Goal: Navigation & Orientation: Find specific page/section

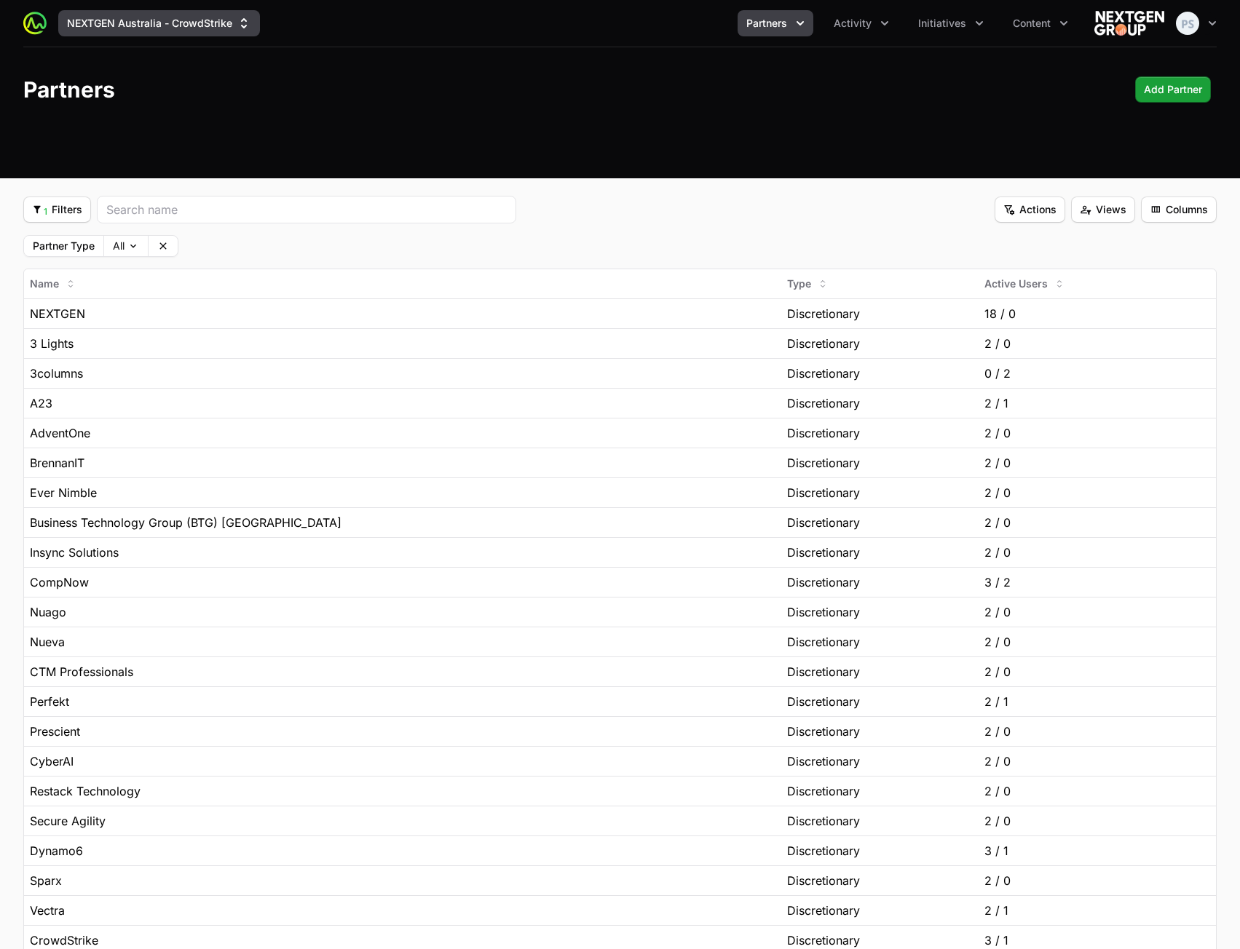
click at [207, 22] on button "NEXTGEN Australia - CrowdStrike" at bounding box center [159, 23] width 202 height 26
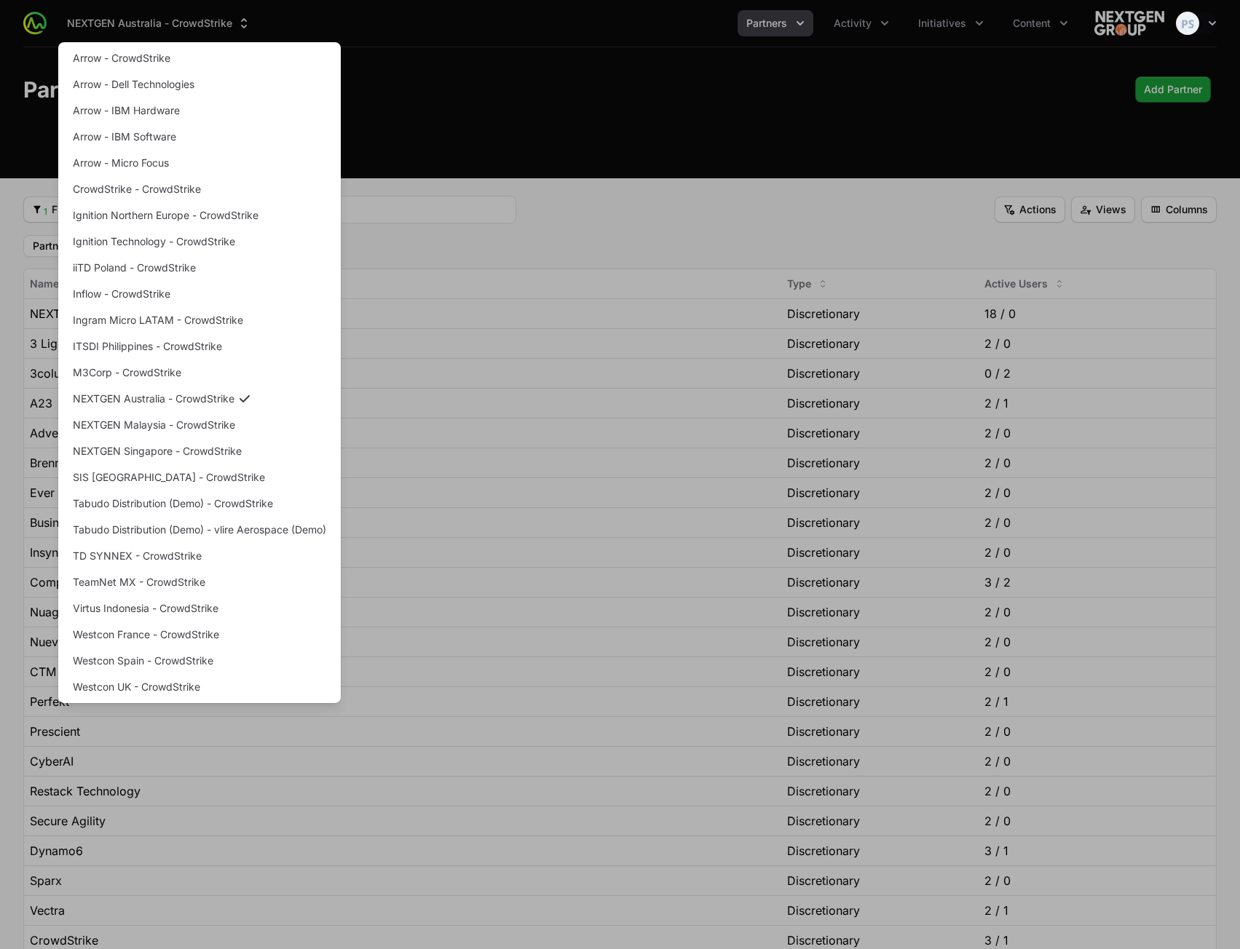
click at [531, 57] on div "Supplier switch menu" at bounding box center [620, 474] width 1240 height 949
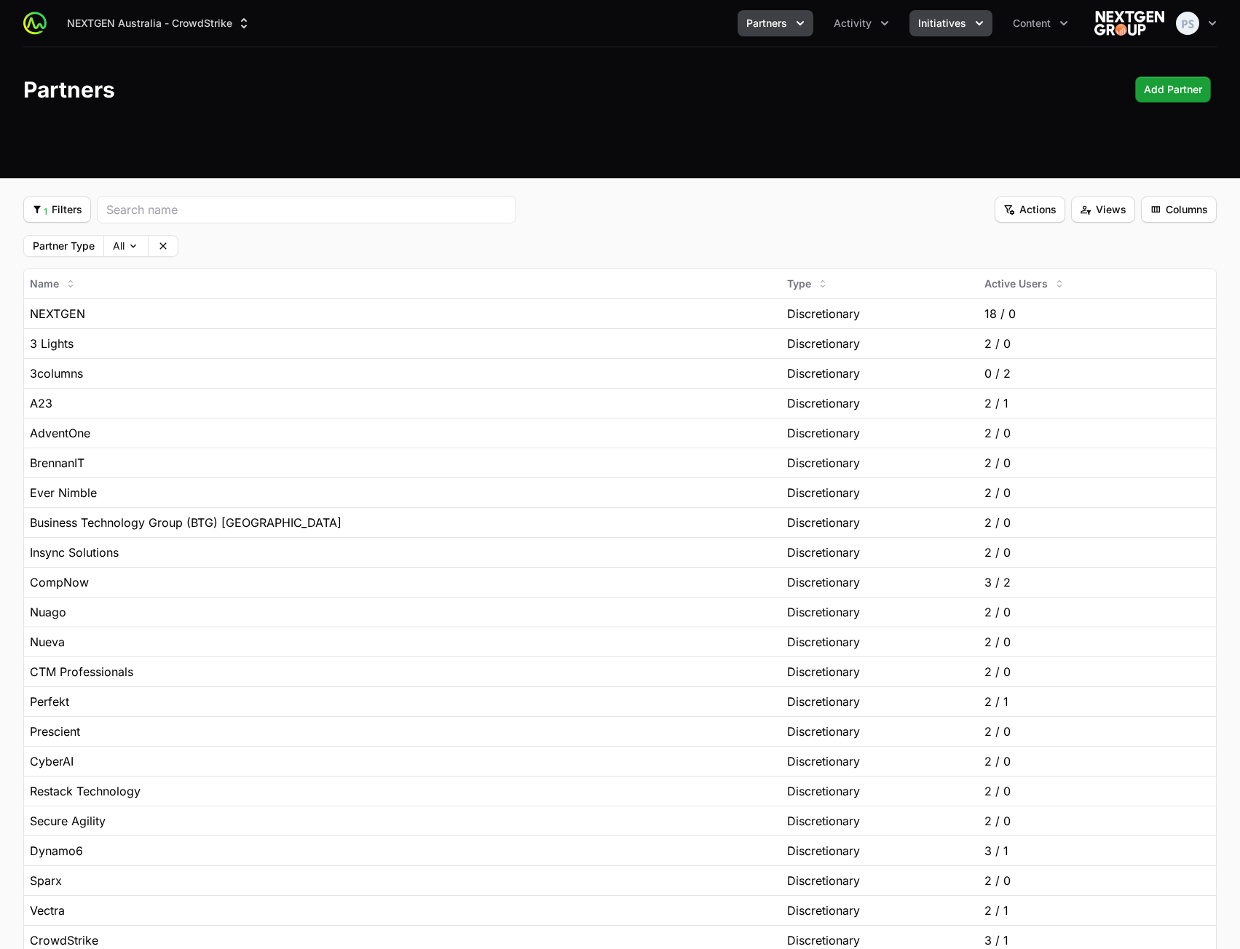
click at [948, 10] on div "NEXTGEN Australia - CrowdStrike Partners Activity Initiatives Content Open user…" at bounding box center [619, 23] width 1193 height 47
click at [944, 22] on span "Initiatives" at bounding box center [942, 23] width 48 height 15
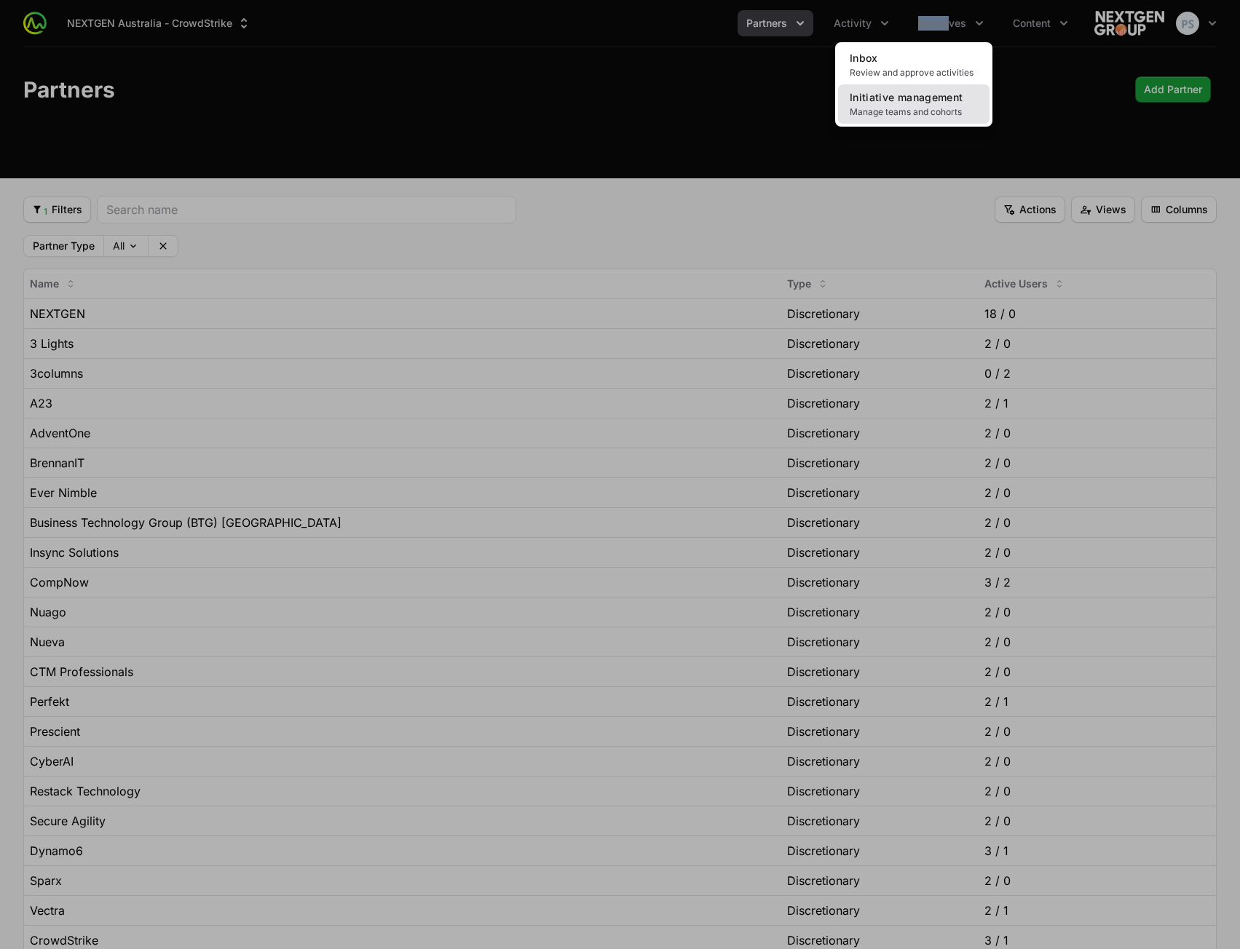
click at [911, 105] on link "Initiative management Manage teams and cohorts" at bounding box center [913, 103] width 151 height 39
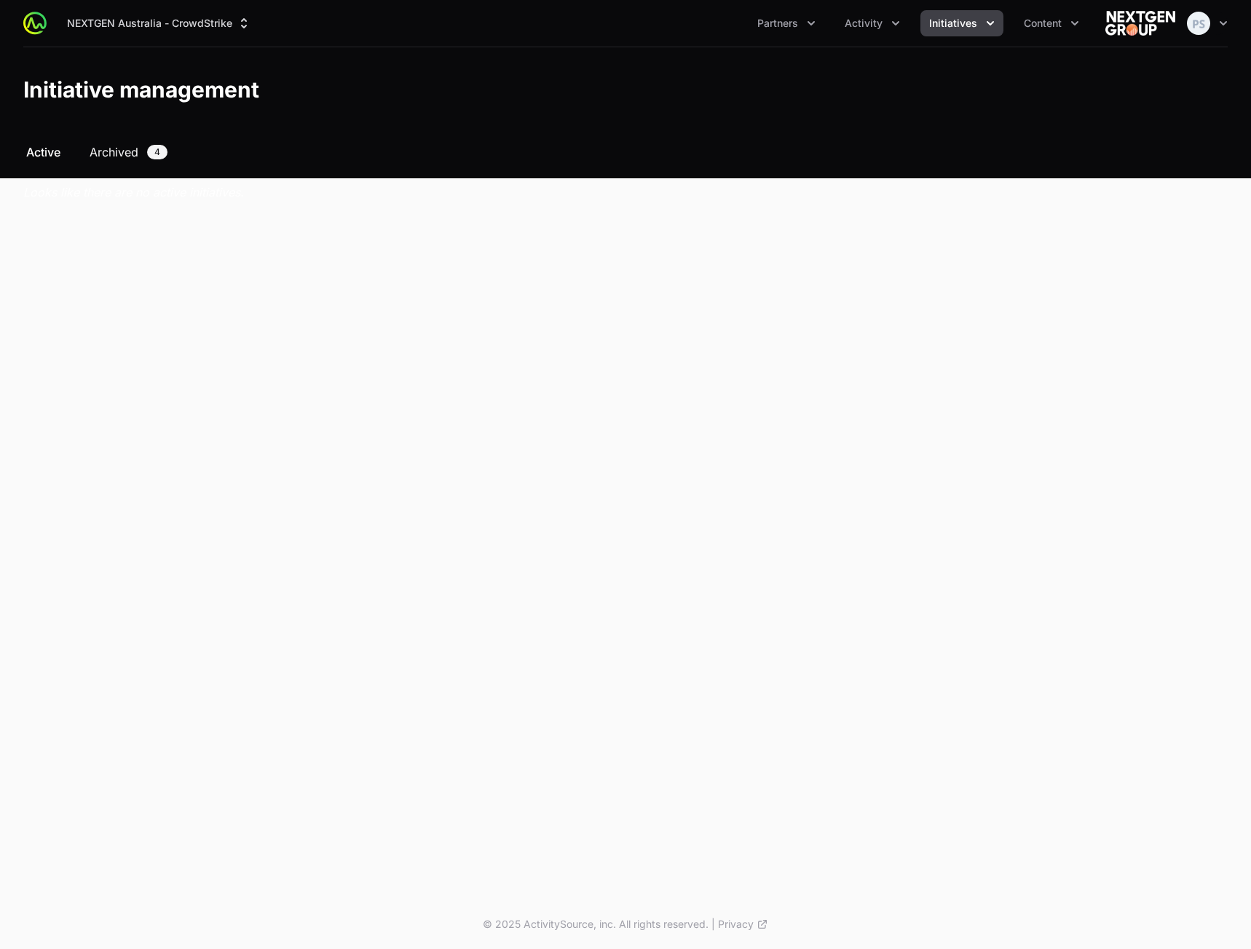
click at [127, 151] on span "Archived" at bounding box center [114, 151] width 49 height 17
